Goal: Complete application form: Complete application form

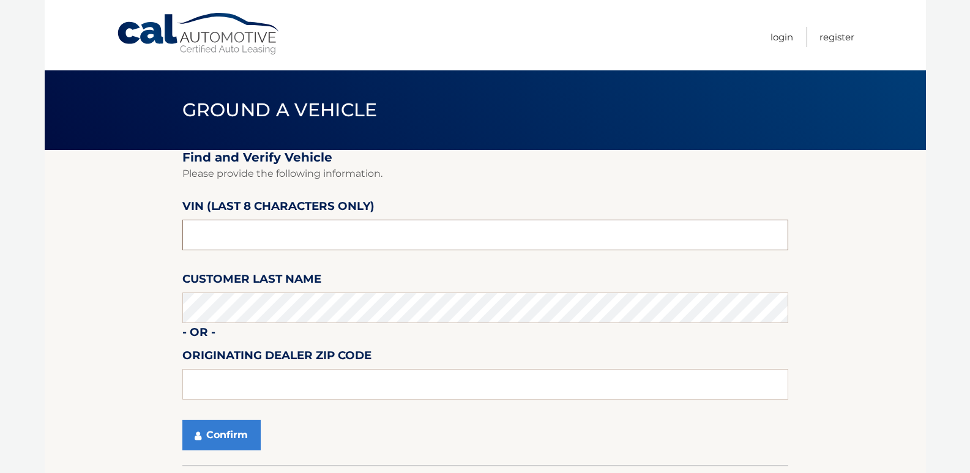
click at [357, 228] on input "text" at bounding box center [485, 235] width 606 height 31
drag, startPoint x: 258, startPoint y: 241, endPoint x: 140, endPoint y: 218, distance: 119.6
click at [140, 218] on section "Find and Verify Vehicle Please provide the following information. VIN (last 8 c…" at bounding box center [485, 307] width 881 height 315
type input "nl173734"
click at [223, 438] on button "Confirm" at bounding box center [221, 435] width 78 height 31
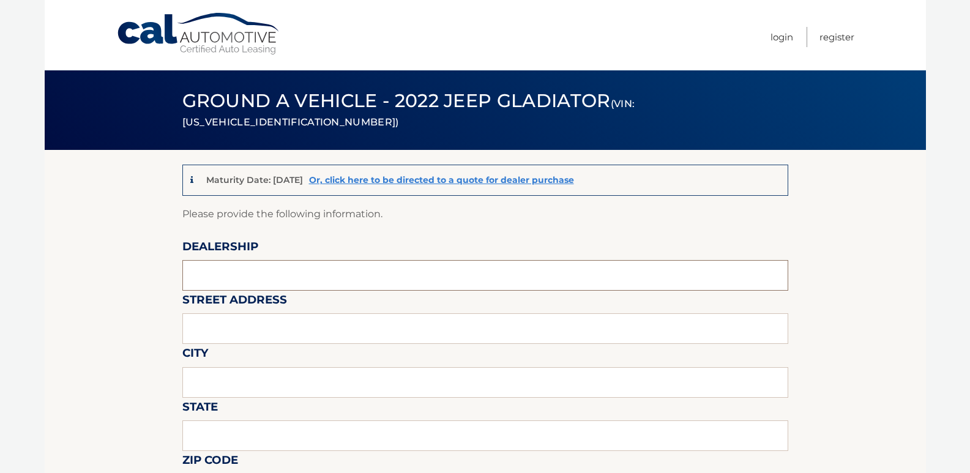
click at [253, 263] on input "text" at bounding box center [485, 275] width 606 height 31
type input "[PERSON_NAME]"
click at [228, 332] on input "text" at bounding box center [485, 328] width 606 height 31
type input "[STREET_ADDRESS]"
click at [222, 397] on input "text" at bounding box center [485, 382] width 606 height 31
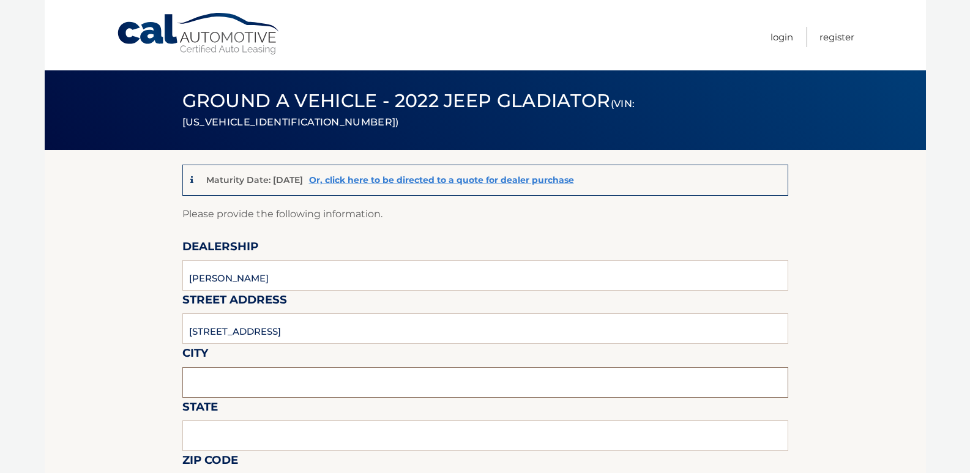
type input "[PERSON_NAME]"
click at [235, 436] on input "text" at bounding box center [485, 435] width 606 height 31
type input "NY"
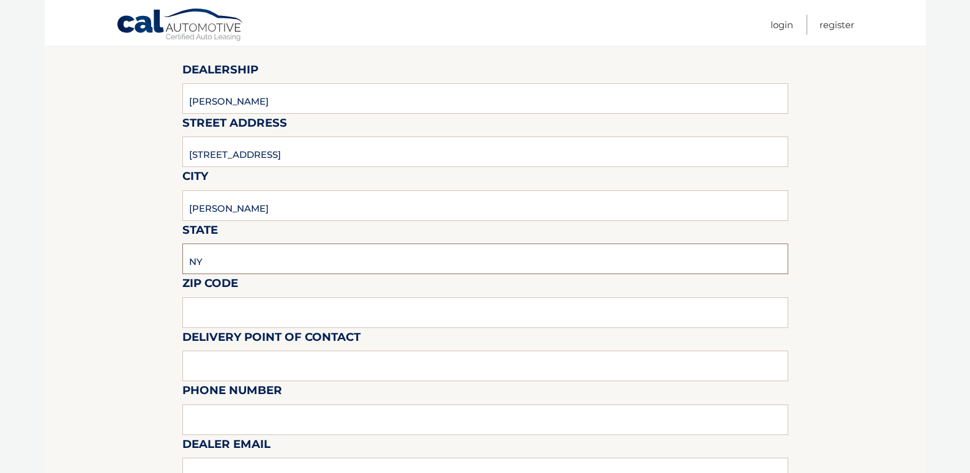
scroll to position [184, 0]
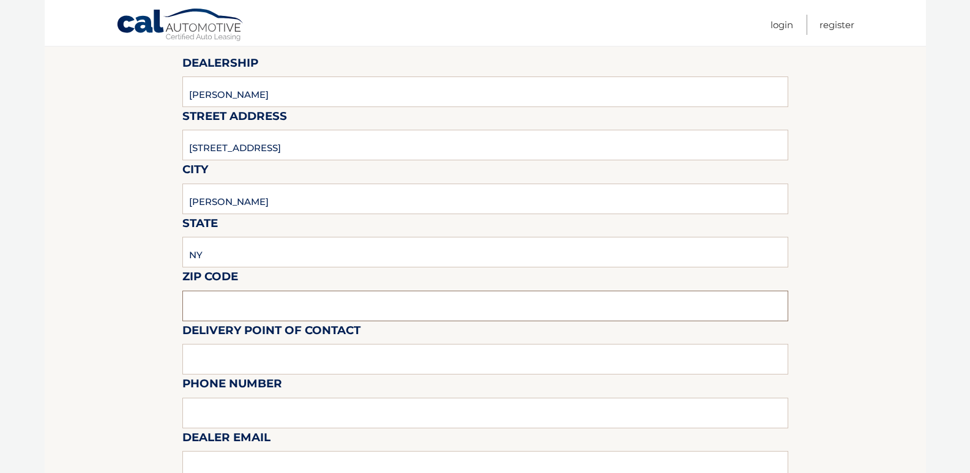
click at [248, 297] on input "text" at bounding box center [485, 306] width 606 height 31
type input "14580"
click at [242, 356] on input "text" at bounding box center [485, 359] width 606 height 31
type input "[PERSON_NAME]"
click at [242, 416] on input "text" at bounding box center [485, 413] width 606 height 31
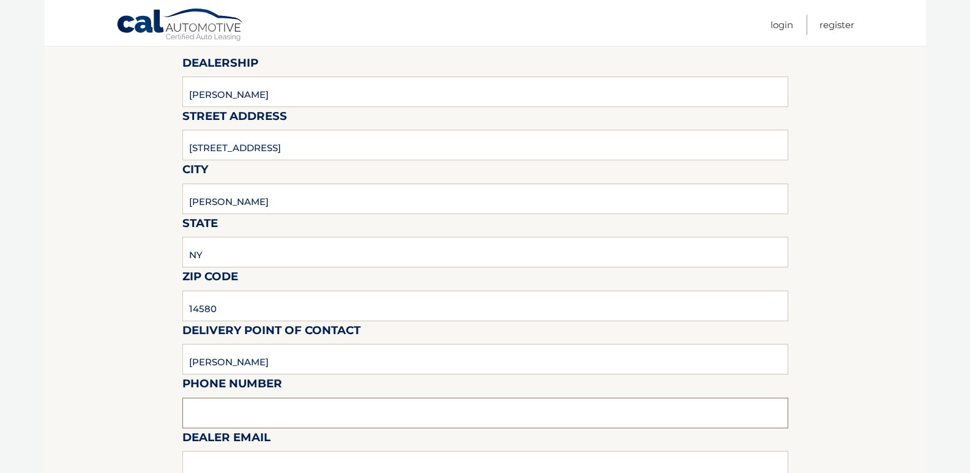
type input "5854460166"
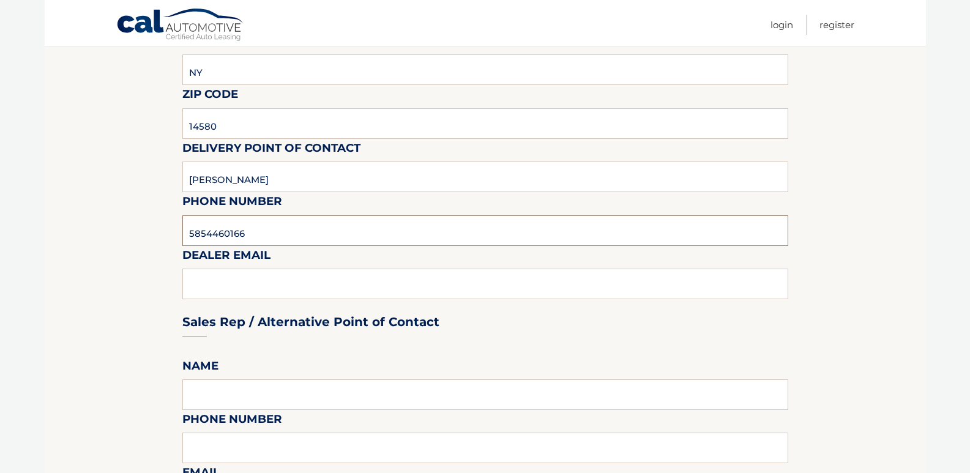
scroll to position [367, 0]
click at [241, 280] on div "Sales Rep / Alternative Point of Contact" at bounding box center [485, 298] width 606 height 86
click at [272, 278] on div "Sales Rep / Alternative Point of Contact" at bounding box center [485, 298] width 606 height 86
click at [327, 225] on input "5854460166" at bounding box center [485, 229] width 606 height 31
type input "[EMAIL_ADDRESS][DOMAIN_NAME]"
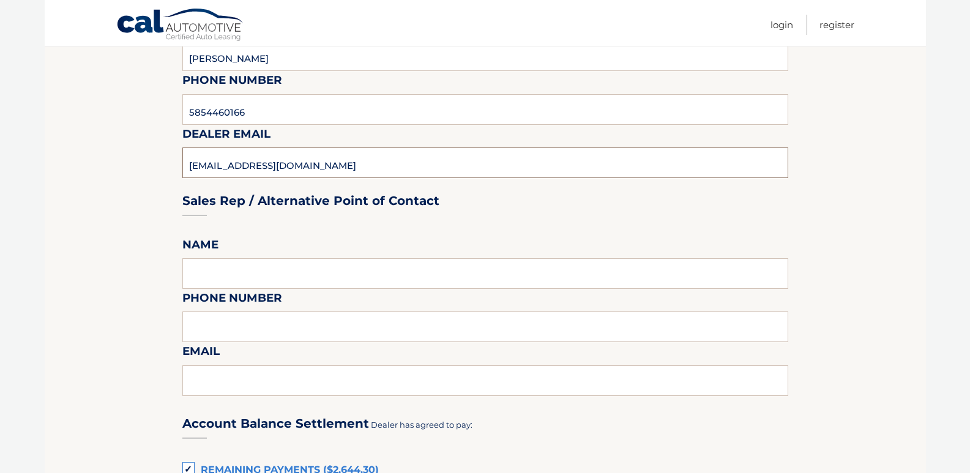
scroll to position [490, 0]
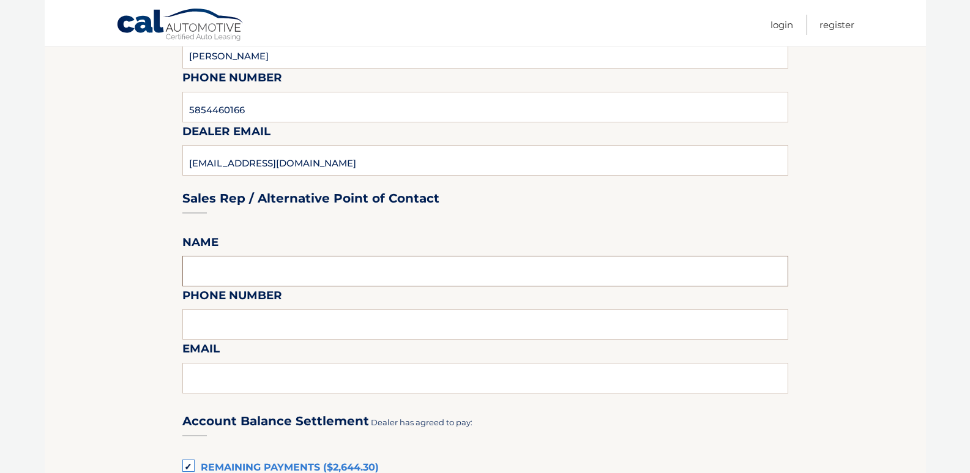
click at [232, 269] on input "text" at bounding box center [485, 271] width 606 height 31
type input "[PERSON_NAME]"
click at [234, 321] on input "text" at bounding box center [485, 324] width 606 height 31
type input "5854460148"
click at [234, 377] on input "text" at bounding box center [485, 378] width 606 height 31
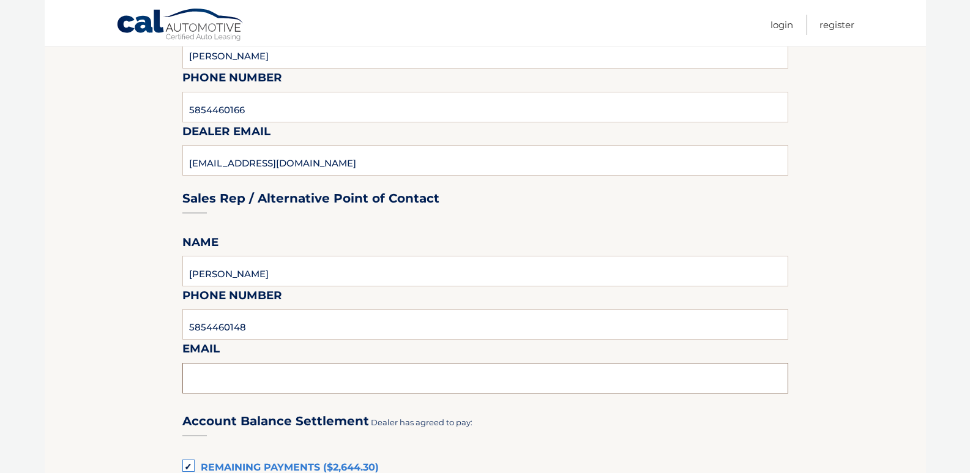
type input "[EMAIL_ADDRESS][DOMAIN_NAME]"
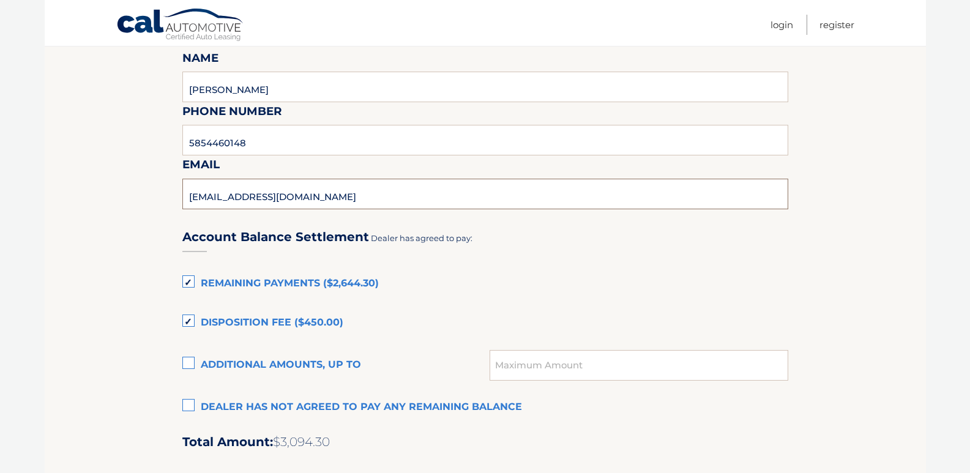
scroll to position [673, 0]
click at [189, 282] on label "Remaining Payments ($2,644.30)" at bounding box center [485, 284] width 606 height 24
click at [0, 0] on input "Remaining Payments ($2,644.30)" at bounding box center [0, 0] width 0 height 0
click at [193, 321] on label "Disposition Fee ($450.00)" at bounding box center [485, 324] width 606 height 24
click at [0, 0] on input "Disposition Fee ($450.00)" at bounding box center [0, 0] width 0 height 0
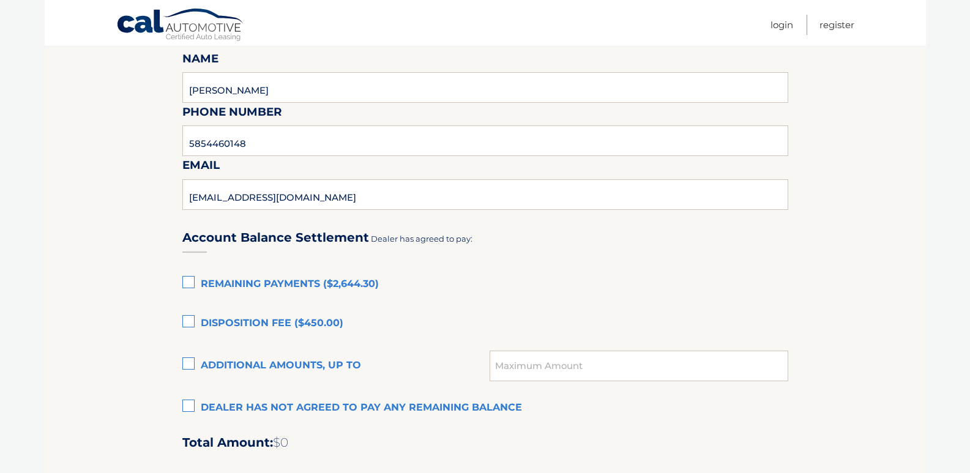
click at [190, 361] on label "Additional amounts, up to" at bounding box center [336, 366] width 308 height 24
click at [0, 0] on input "Additional amounts, up to" at bounding box center [0, 0] width 0 height 0
click at [605, 357] on input "text" at bounding box center [639, 366] width 298 height 31
type input "2115.44"
click at [602, 280] on label "Remaining Payments ($2,644.30)" at bounding box center [485, 284] width 606 height 24
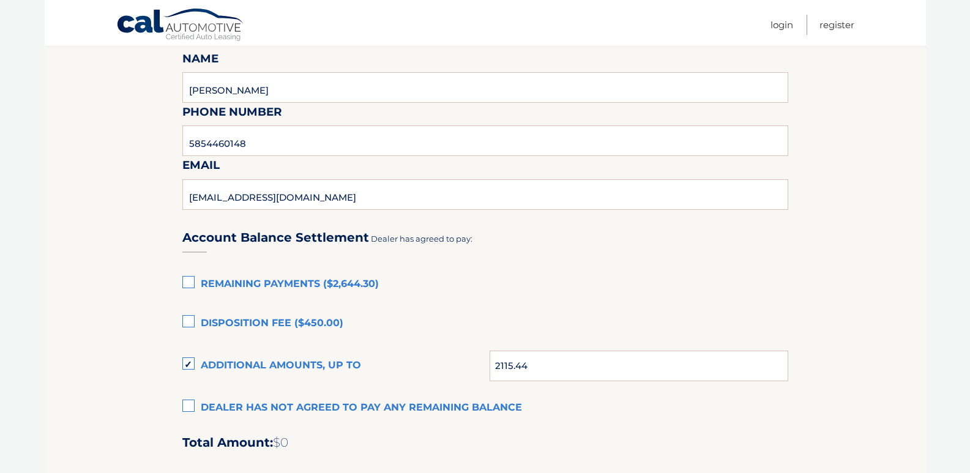
click at [0, 0] on input "Remaining Payments ($2,644.30)" at bounding box center [0, 0] width 0 height 0
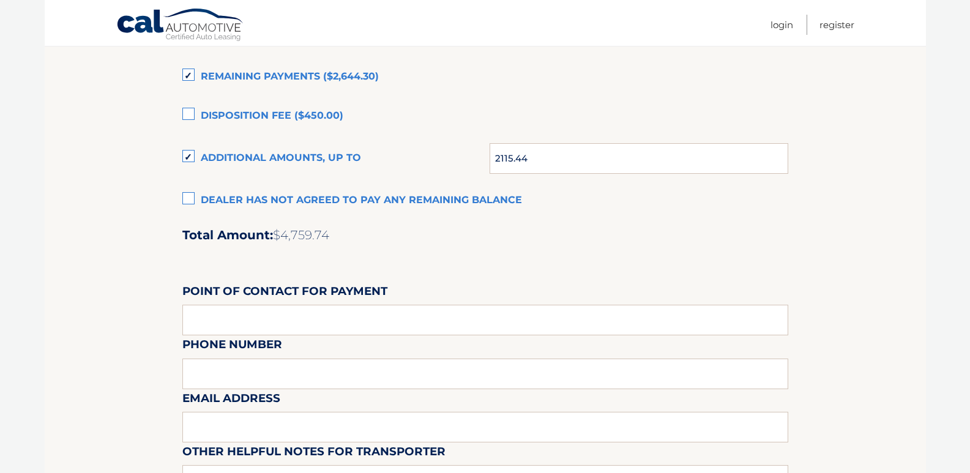
scroll to position [918, 0]
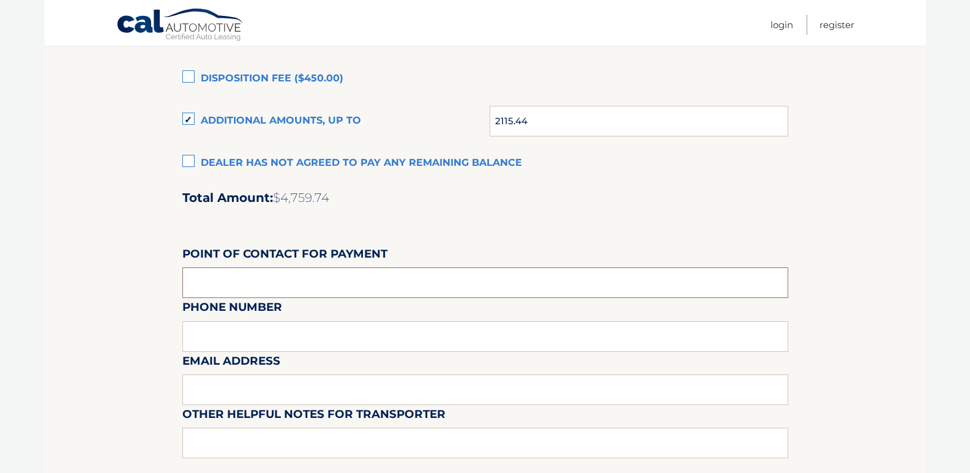
click at [280, 282] on input "text" at bounding box center [485, 282] width 606 height 31
type input "[PERSON_NAME]"
click at [251, 346] on div "Email Address" at bounding box center [485, 324] width 606 height 53
click at [216, 338] on div "Email Address" at bounding box center [485, 324] width 606 height 53
click at [277, 330] on div "Email Address" at bounding box center [485, 324] width 606 height 53
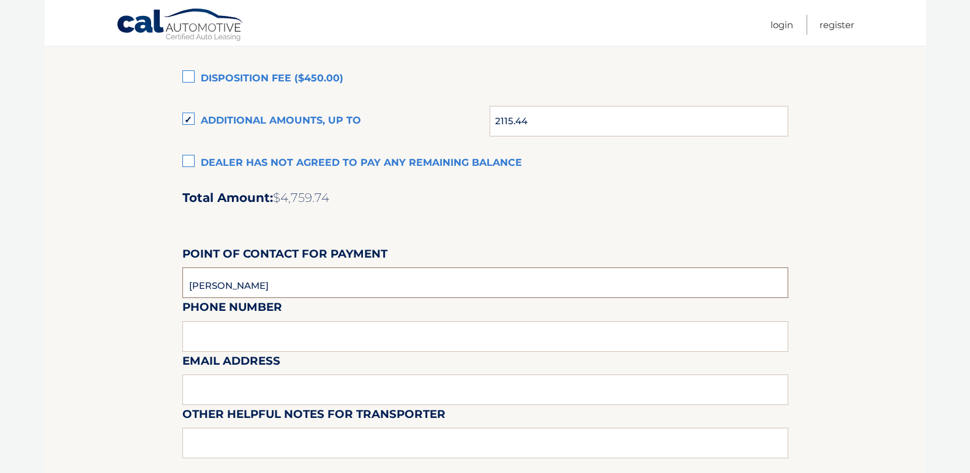
click at [315, 284] on input "[PERSON_NAME]" at bounding box center [485, 282] width 606 height 31
type input "5854460126"
click at [265, 390] on input "text" at bounding box center [485, 390] width 606 height 31
type input "[EMAIL_ADDRESS][DOMAIN_NAME]"
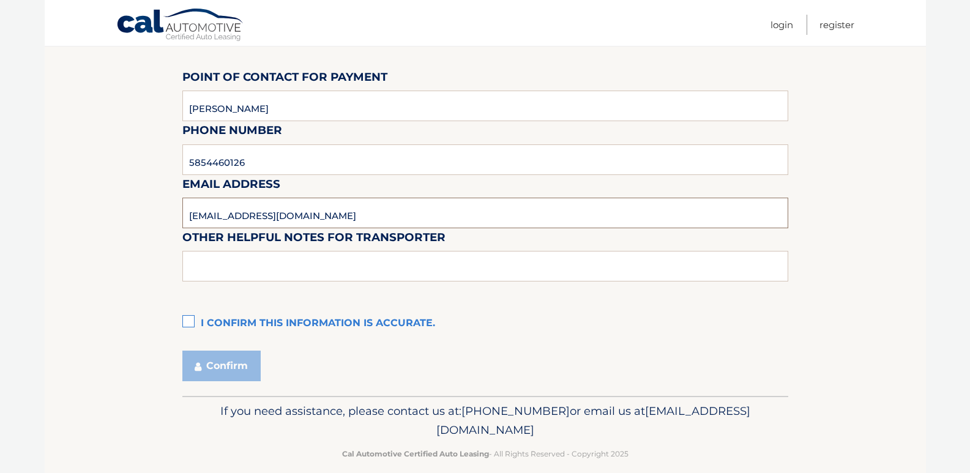
scroll to position [1102, 0]
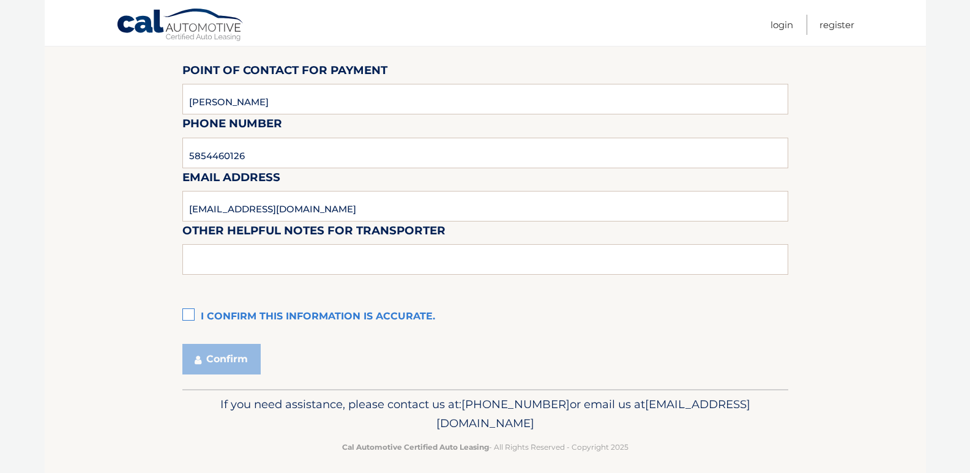
click at [190, 312] on label "I confirm this information is accurate." at bounding box center [485, 317] width 606 height 24
click at [0, 0] on input "I confirm this information is accurate." at bounding box center [0, 0] width 0 height 0
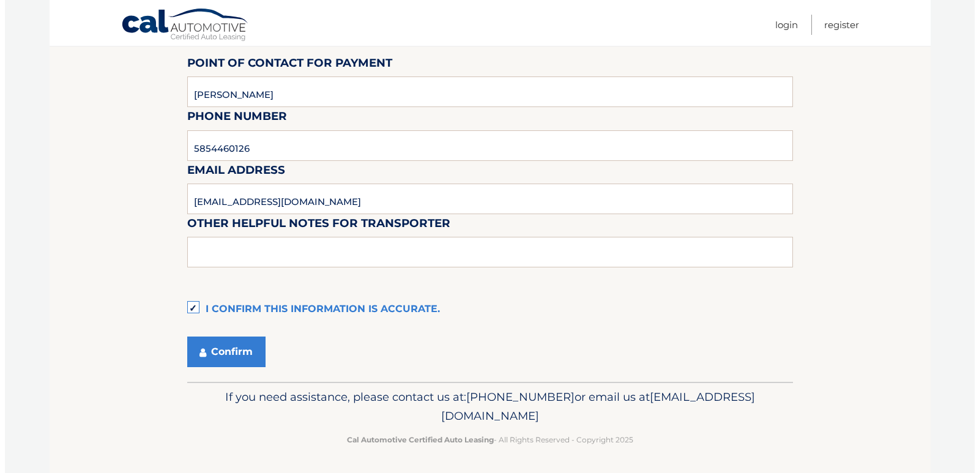
scroll to position [1111, 0]
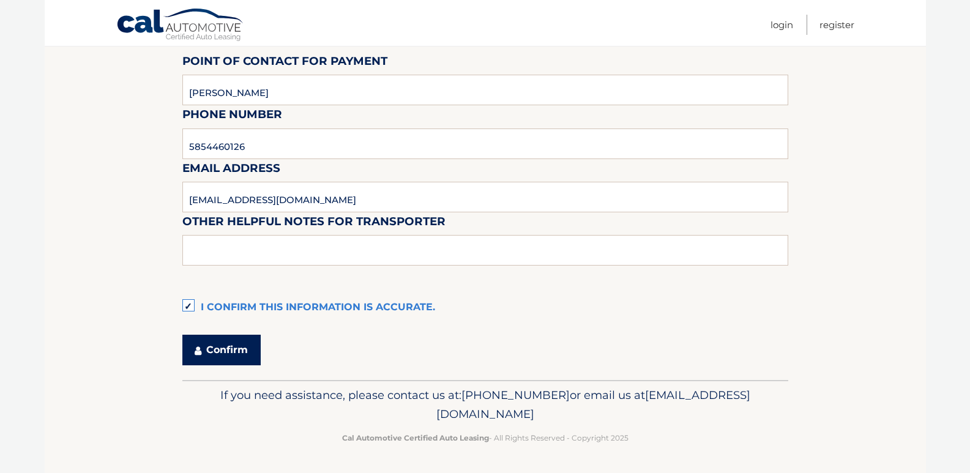
click at [225, 348] on button "Confirm" at bounding box center [221, 350] width 78 height 31
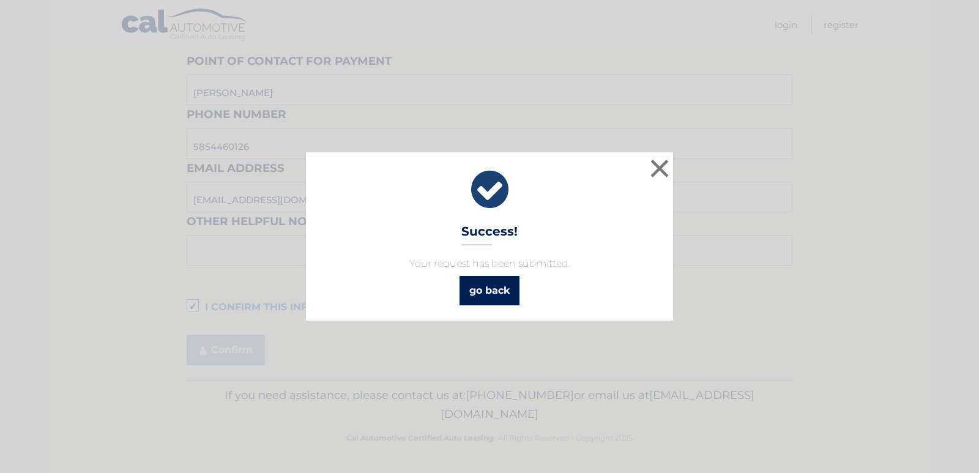
click at [487, 289] on link "go back" at bounding box center [490, 290] width 60 height 29
